Goal: Task Accomplishment & Management: Manage account settings

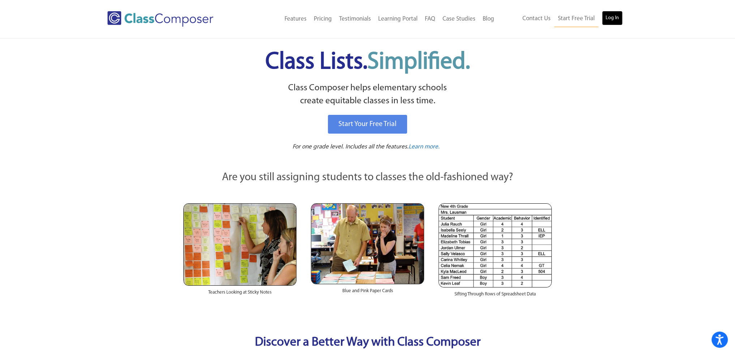
click at [614, 19] on link "Log In" at bounding box center [612, 18] width 21 height 14
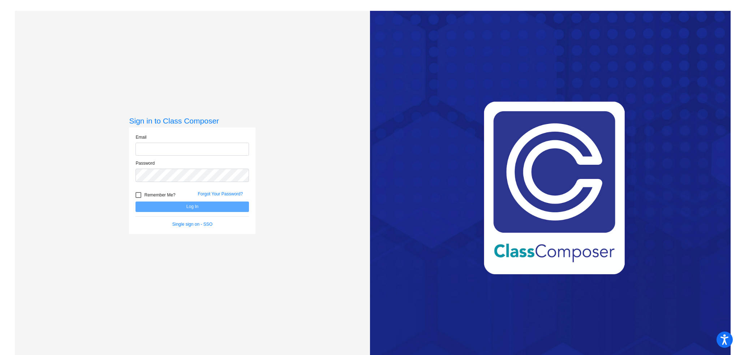
click at [189, 151] on input "email" at bounding box center [193, 149] width 114 height 13
type input "[EMAIL_ADDRESS][DOMAIN_NAME]"
click at [137, 194] on div at bounding box center [139, 195] width 6 height 6
click at [138, 198] on input "Remember Me?" at bounding box center [138, 198] width 0 height 0
checkbox input "true"
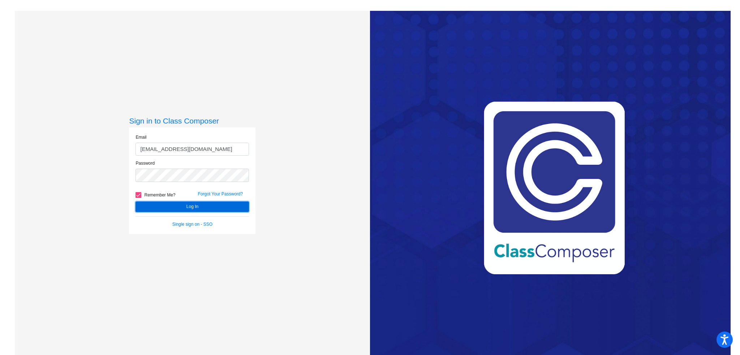
click at [152, 204] on button "Log In" at bounding box center [193, 207] width 114 height 10
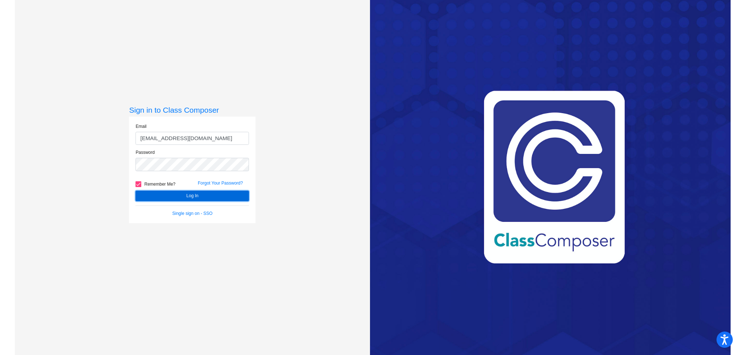
click at [195, 198] on button "Log In" at bounding box center [193, 196] width 114 height 10
click at [225, 183] on link "Forgot Your Password?" at bounding box center [220, 183] width 45 height 5
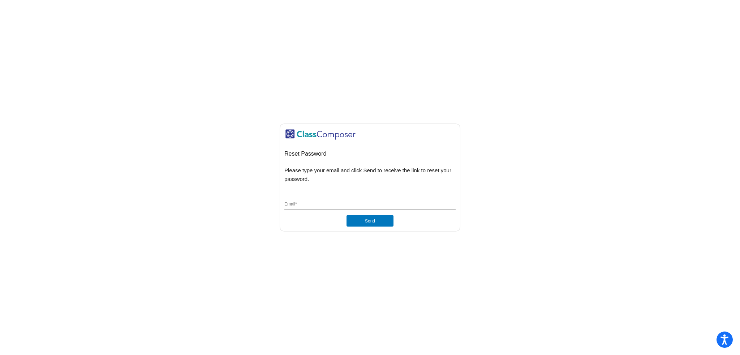
click at [308, 206] on input "Email *" at bounding box center [370, 205] width 171 height 7
type input "[EMAIL_ADDRESS][DOMAIN_NAME]"
click at [376, 221] on button "Send" at bounding box center [370, 221] width 47 height 12
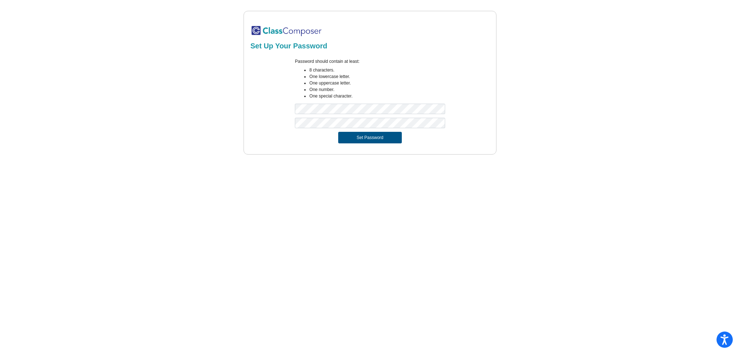
click at [365, 136] on button "Set Password" at bounding box center [370, 138] width 64 height 12
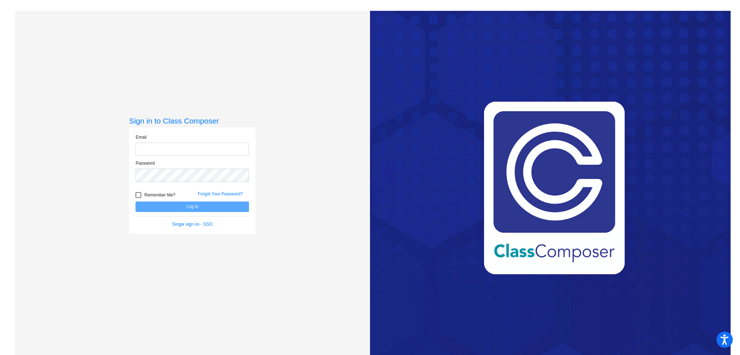
click at [155, 150] on input "email" at bounding box center [193, 149] width 114 height 13
type input "[EMAIL_ADDRESS][DOMAIN_NAME]"
click at [140, 195] on div at bounding box center [139, 195] width 6 height 6
click at [138, 198] on input "Remember Me?" at bounding box center [138, 198] width 0 height 0
checkbox input "true"
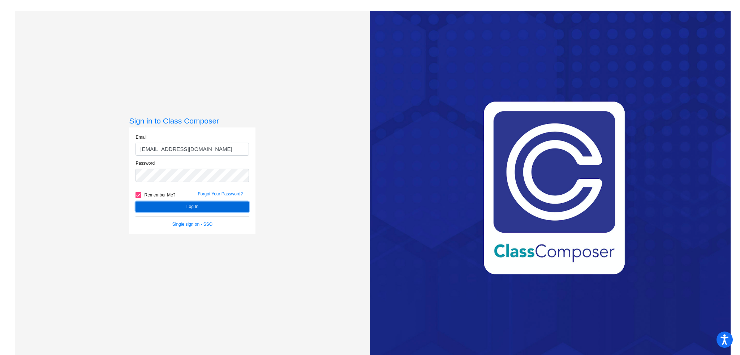
click at [158, 206] on button "Log In" at bounding box center [193, 207] width 114 height 10
